Goal: Task Accomplishment & Management: Manage account settings

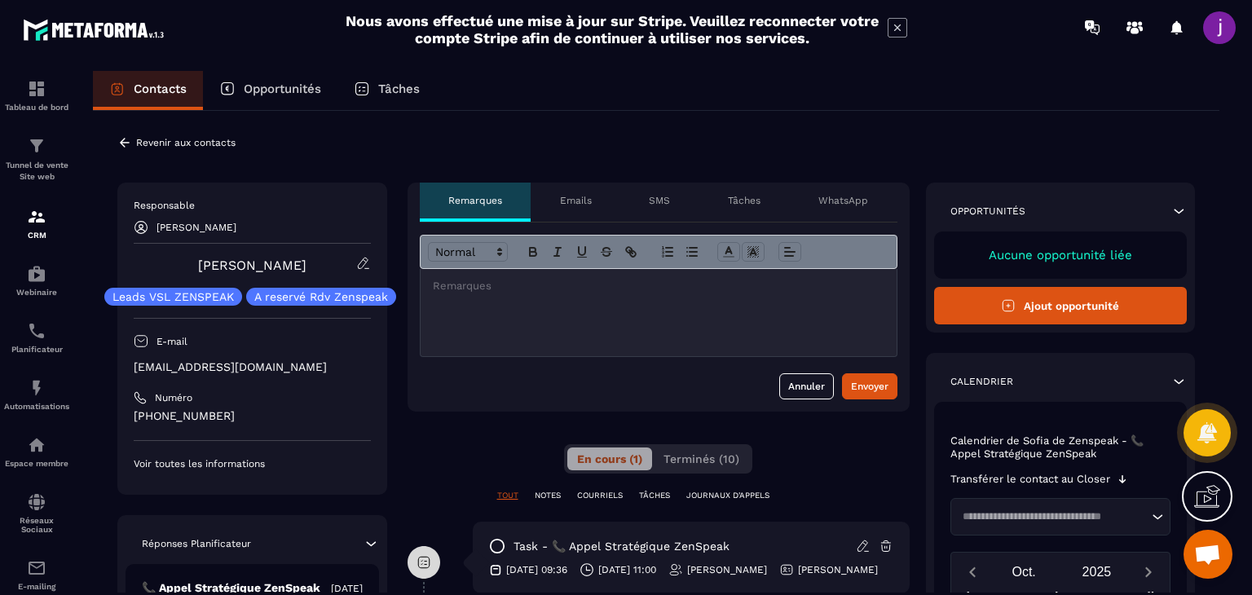
click at [117, 142] on div "Revenir aux contacts Responsable Sofia de Zenspeak [PERSON_NAME] Leads VSL ZENS…" at bounding box center [656, 567] width 1127 height 912
click at [121, 137] on icon at bounding box center [124, 142] width 15 height 15
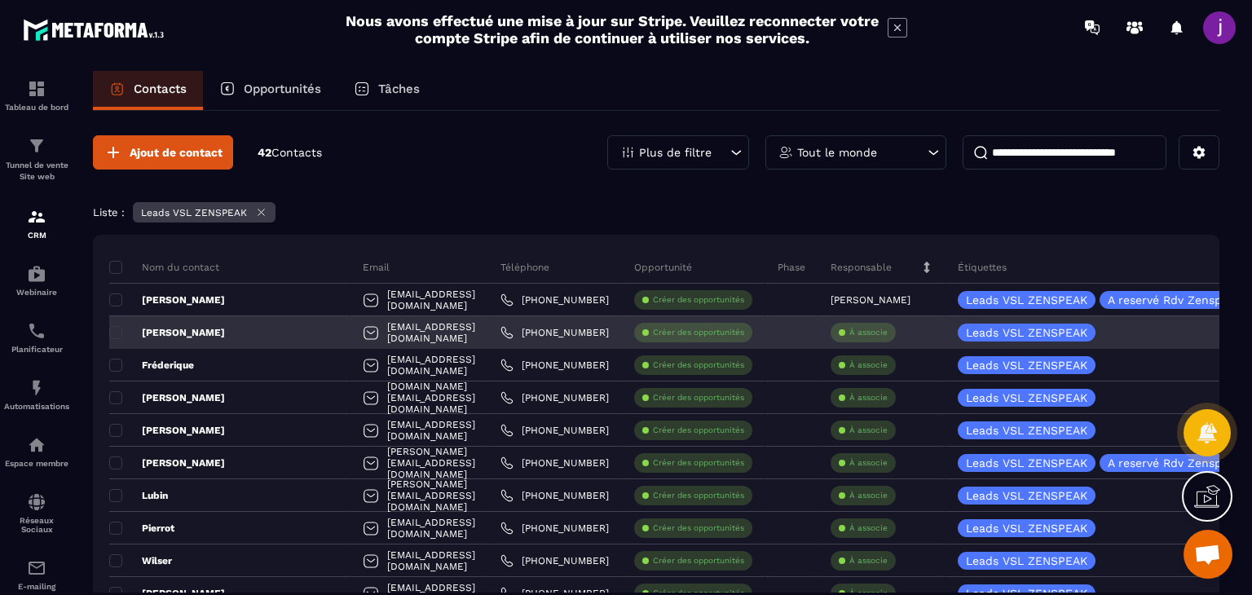
click at [874, 331] on div "À associe" at bounding box center [863, 333] width 65 height 20
click at [858, 331] on p "À associe" at bounding box center [868, 332] width 38 height 11
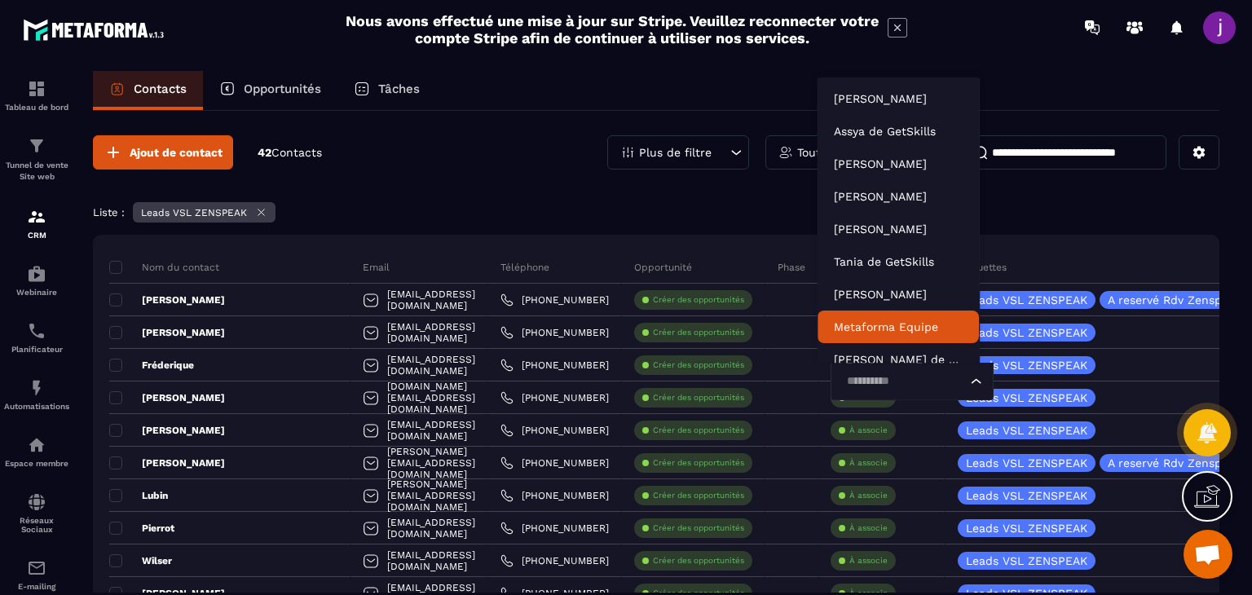
scroll to position [12, 0]
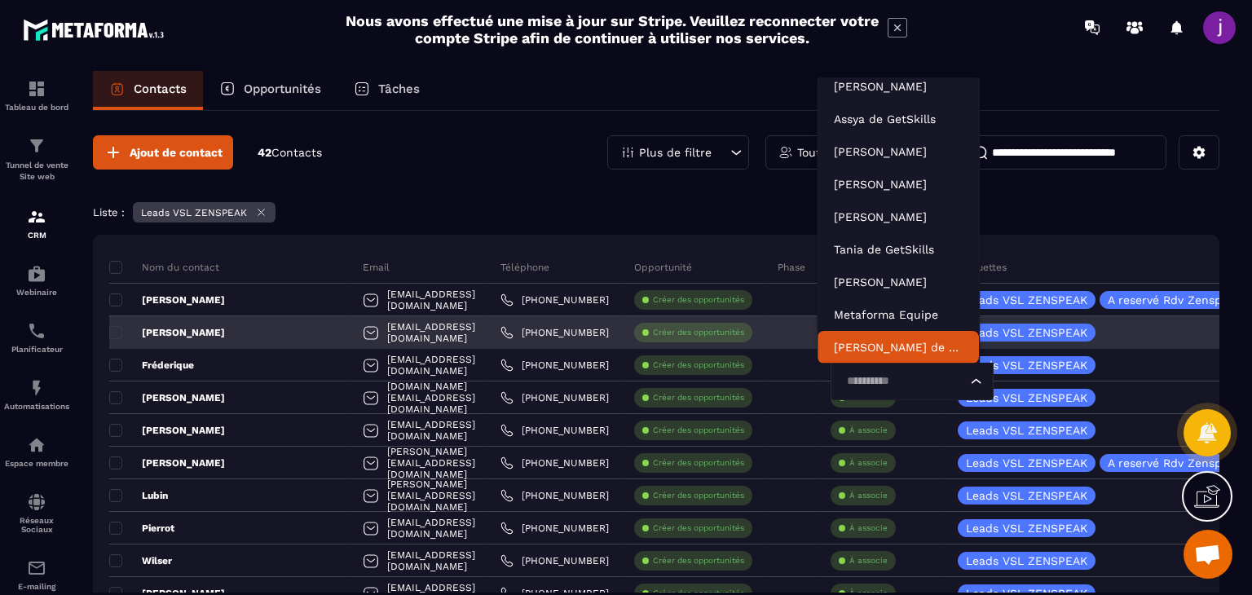
click at [885, 377] on input "Search for option" at bounding box center [904, 382] width 126 height 18
type input "***"
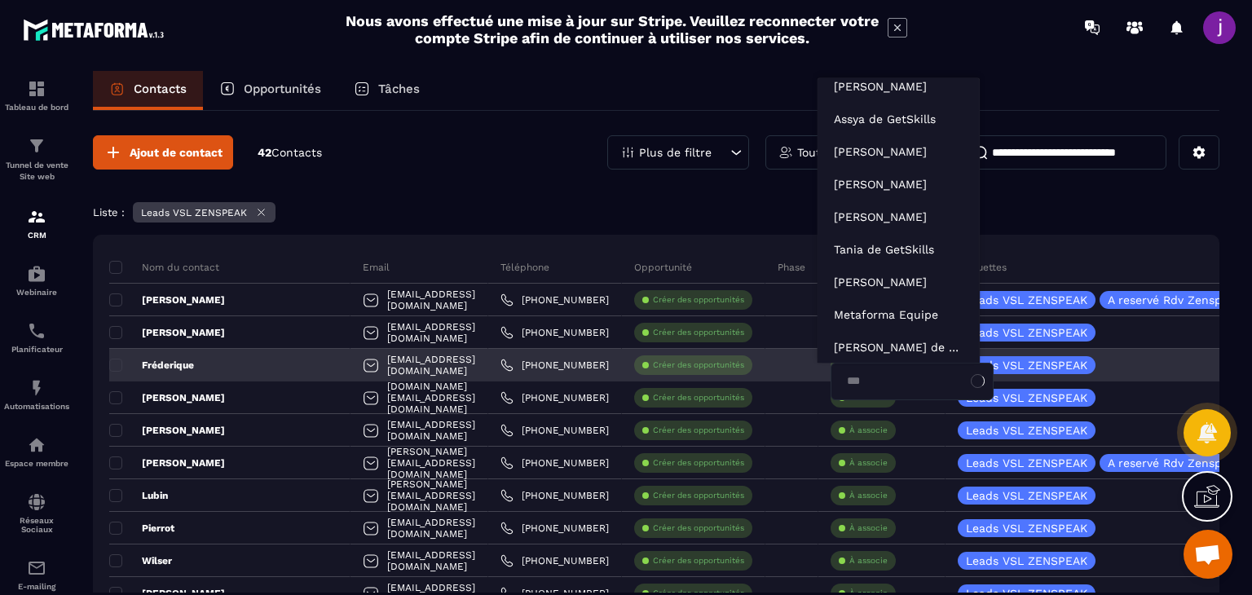
scroll to position [0, 0]
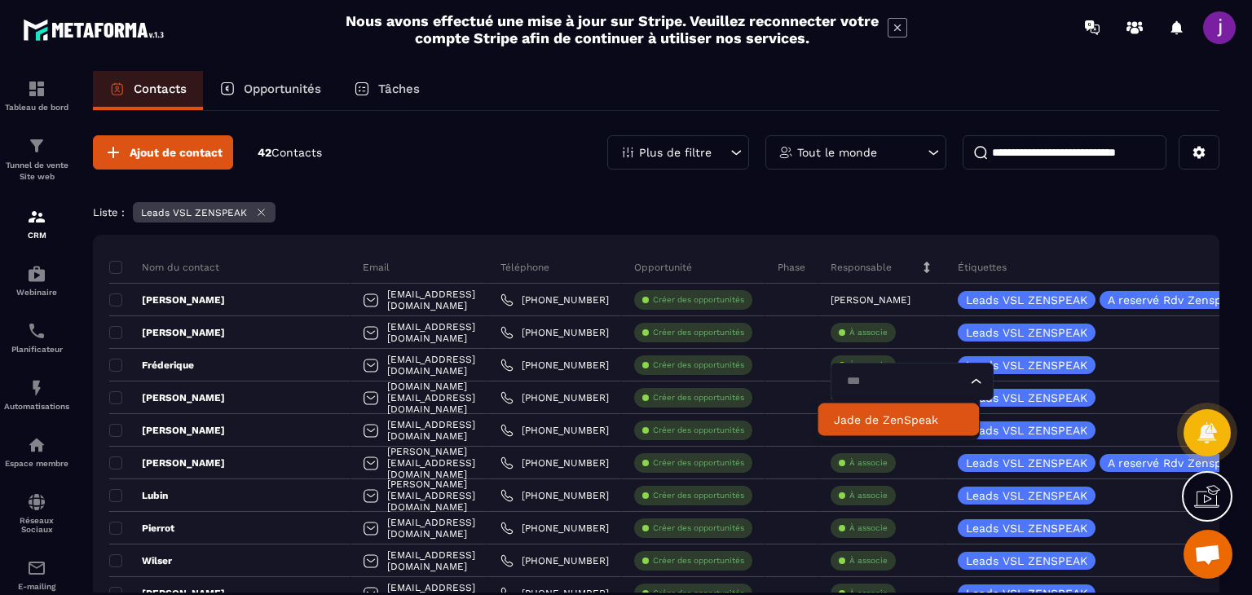
click at [845, 423] on p "Jade de ZenSpeak" at bounding box center [898, 420] width 129 height 16
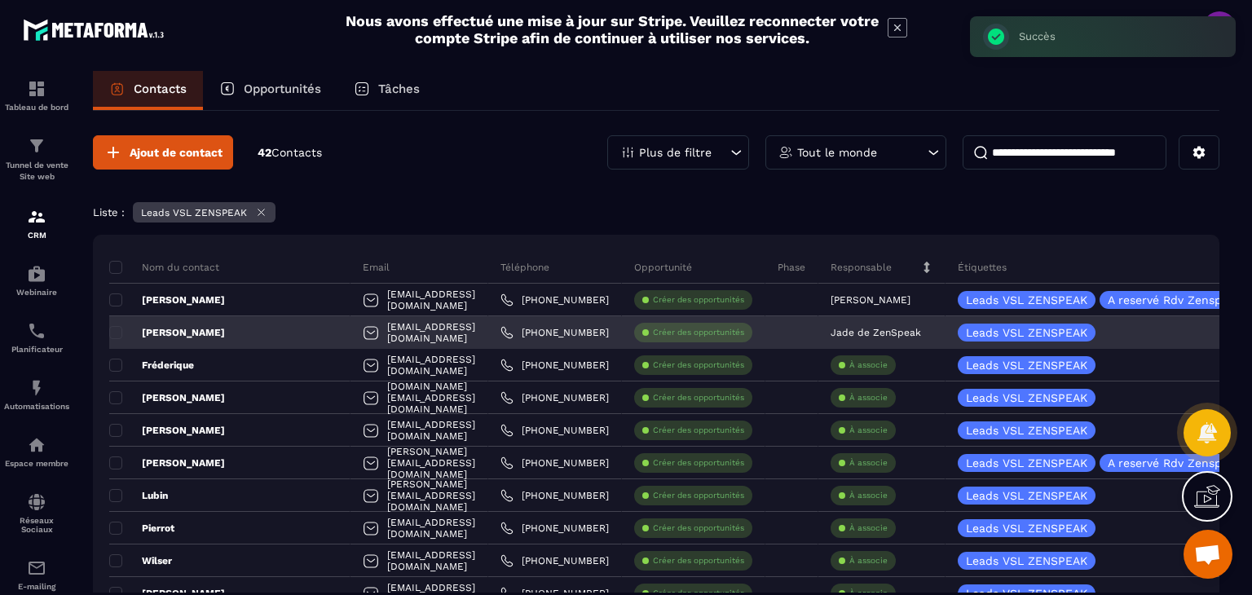
click at [238, 329] on div "[PERSON_NAME]" at bounding box center [229, 332] width 241 height 33
